Goal: Consume media (video, audio): Consume media (video, audio)

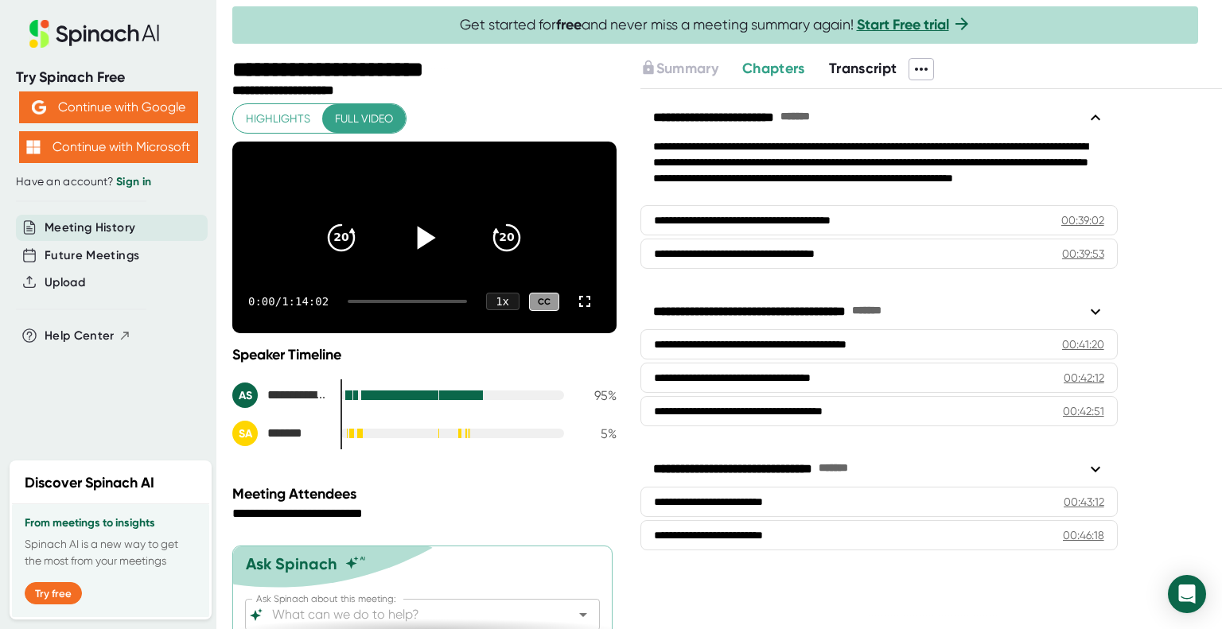
click at [405, 257] on icon at bounding box center [424, 238] width 40 height 40
click at [414, 256] on icon at bounding box center [424, 238] width 40 height 40
click at [418, 247] on icon at bounding box center [427, 237] width 18 height 23
click at [496, 241] on icon "20" at bounding box center [507, 238] width 40 height 40
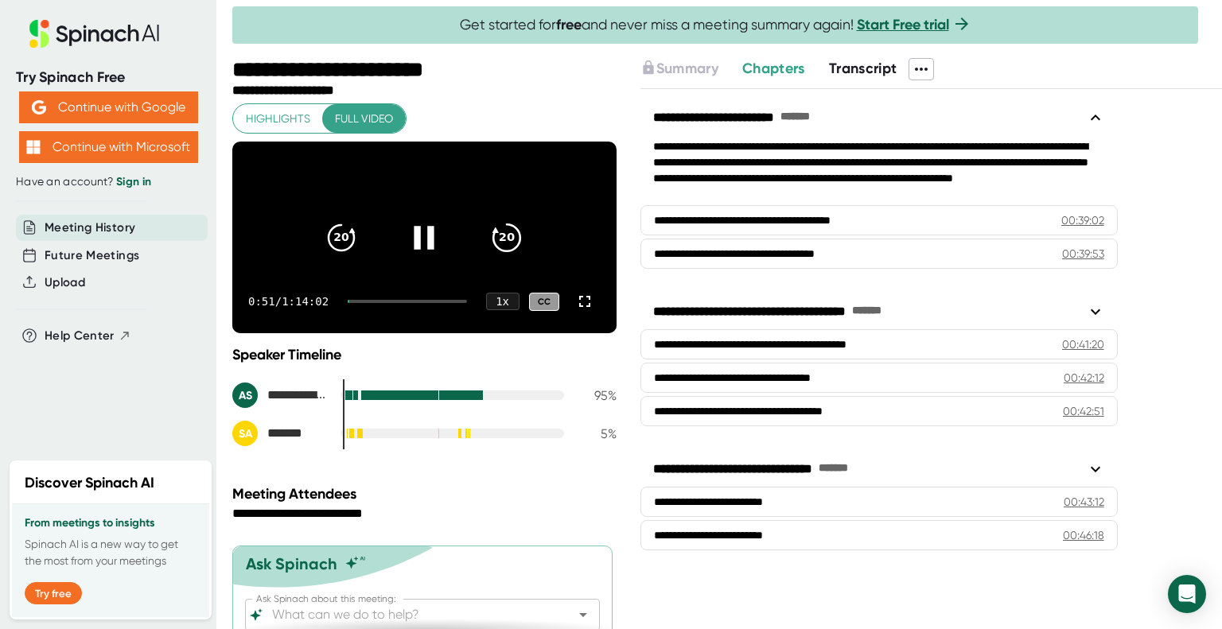
click at [496, 241] on icon "20" at bounding box center [507, 238] width 40 height 40
click at [496, 245] on icon "20" at bounding box center [507, 238] width 40 height 40
click at [415, 246] on icon at bounding box center [425, 237] width 20 height 23
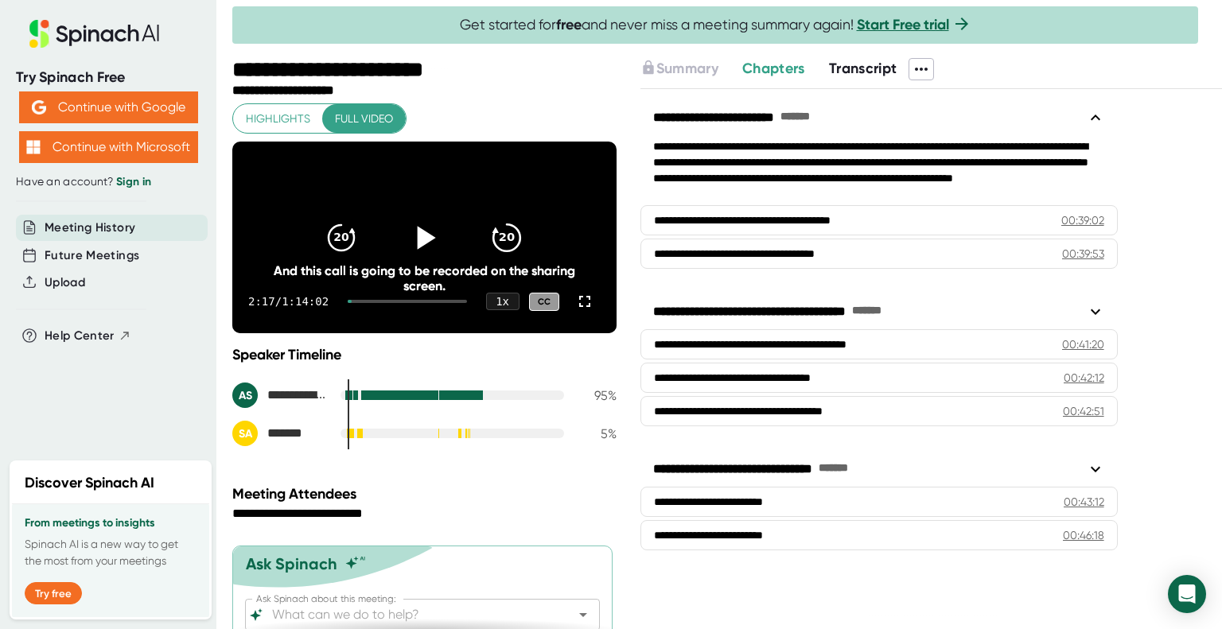
click at [516, 251] on icon "20" at bounding box center [507, 238] width 40 height 40
click at [512, 244] on icon "20" at bounding box center [507, 238] width 40 height 40
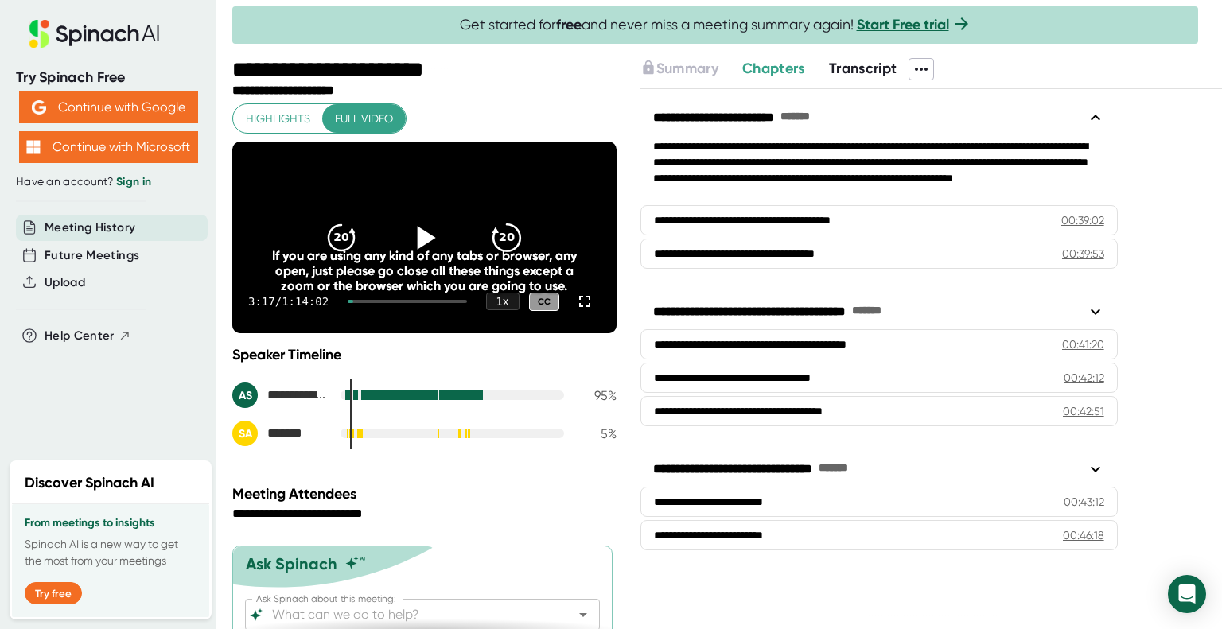
click at [512, 244] on icon "20" at bounding box center [507, 238] width 40 height 40
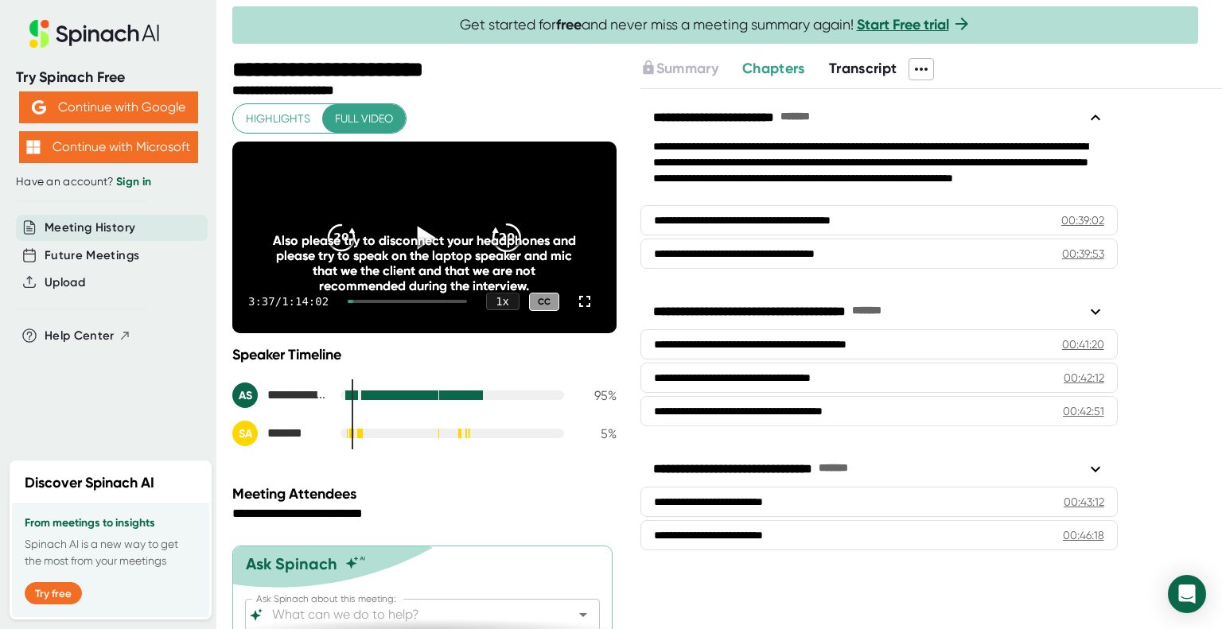
click at [512, 244] on icon "20" at bounding box center [507, 238] width 40 height 40
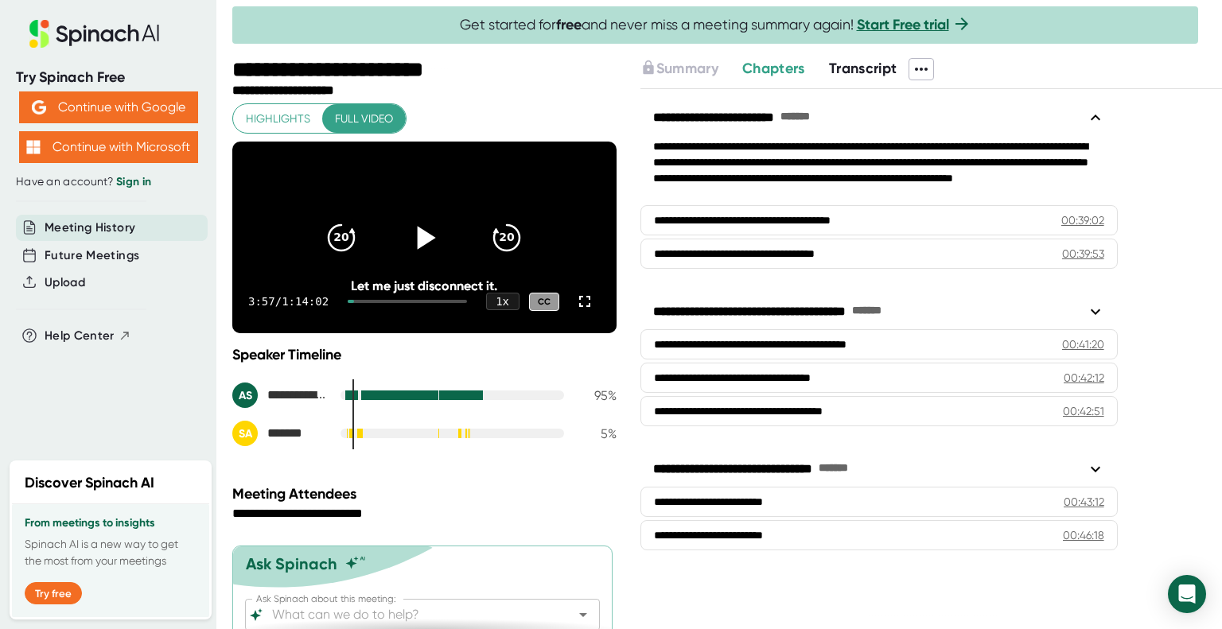
click at [418, 244] on icon at bounding box center [427, 237] width 18 height 23
click at [335, 238] on icon "20" at bounding box center [341, 238] width 40 height 40
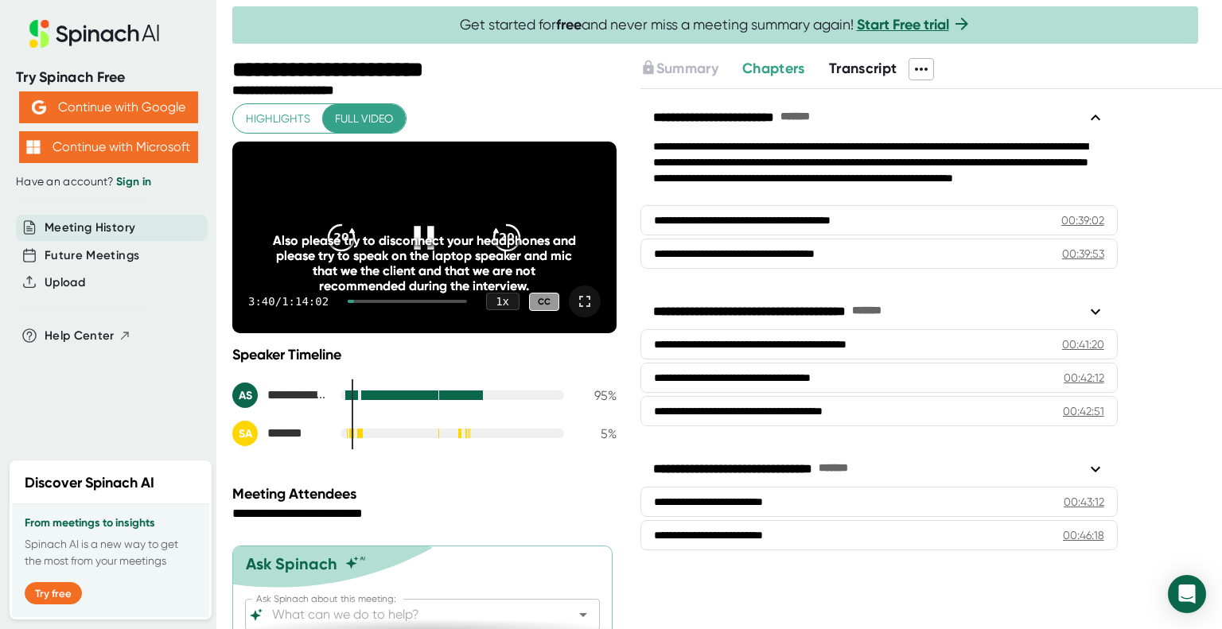
click at [576, 311] on icon at bounding box center [584, 301] width 19 height 19
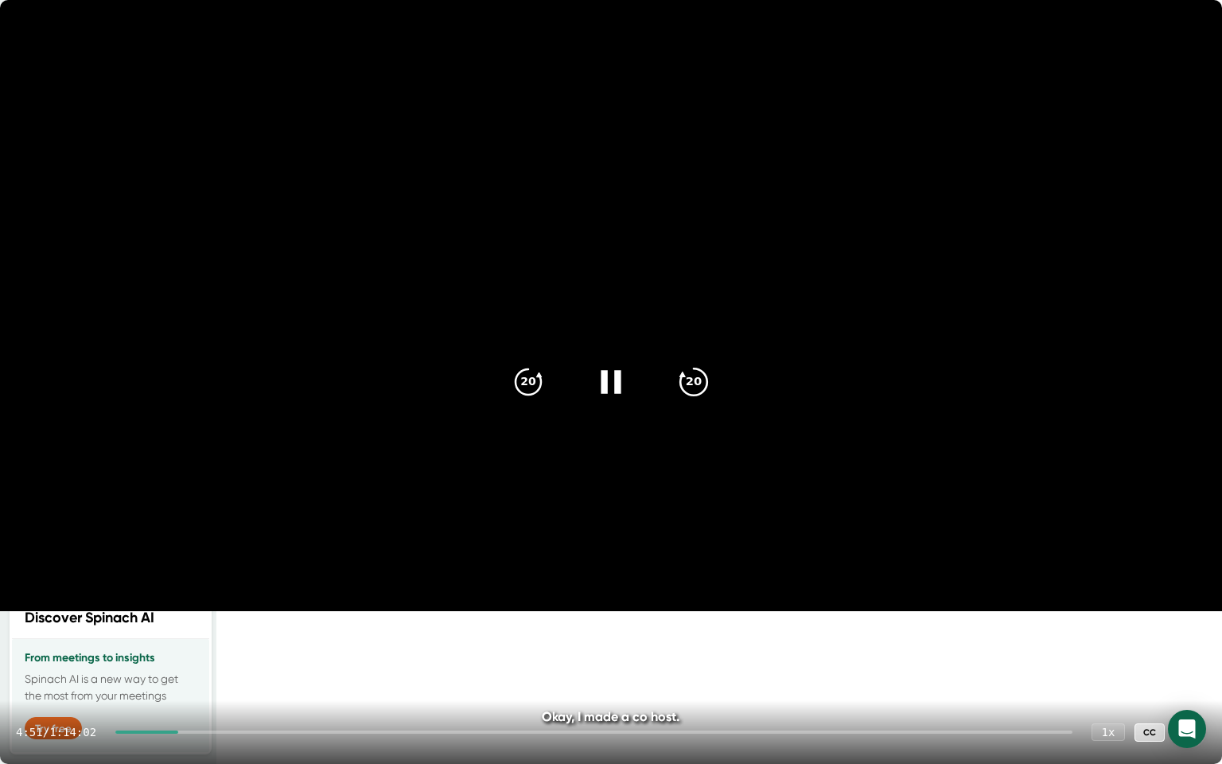
click at [699, 364] on div "20" at bounding box center [693, 381] width 67 height 67
click at [502, 393] on div "20" at bounding box center [528, 381] width 67 height 67
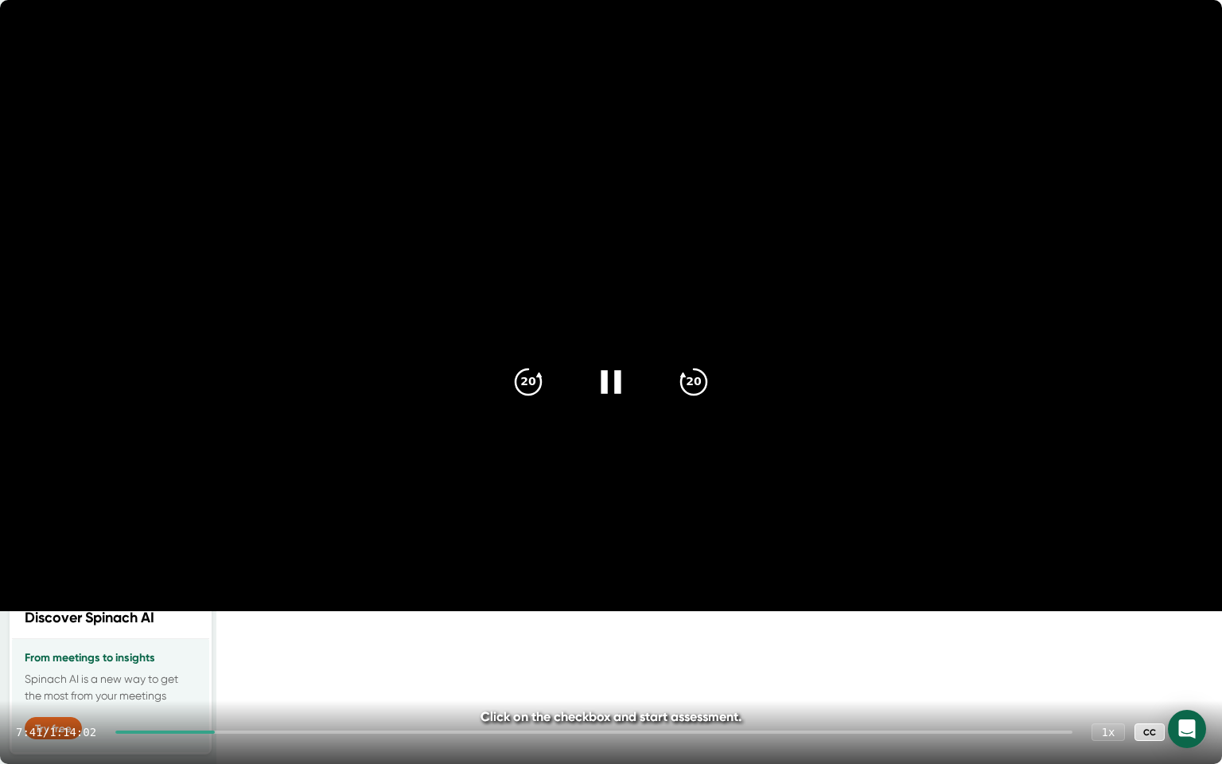
click at [751, 310] on video at bounding box center [611, 305] width 1222 height 611
